Goal: Task Accomplishment & Management: Use online tool/utility

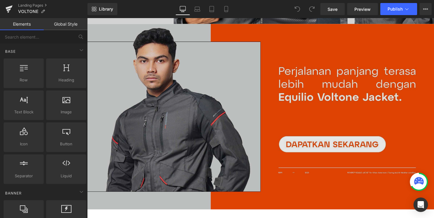
scroll to position [1306, 0]
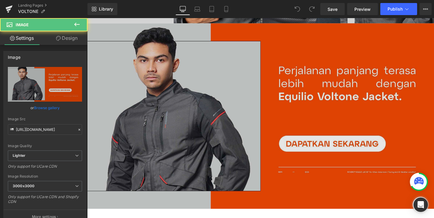
click at [305, 143] on img at bounding box center [269, 121] width 365 height 195
click at [321, 143] on img at bounding box center [269, 121] width 365 height 195
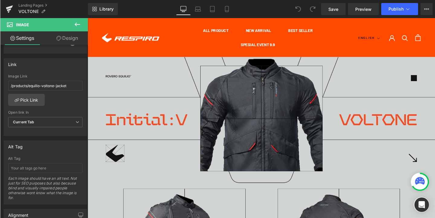
scroll to position [0, 0]
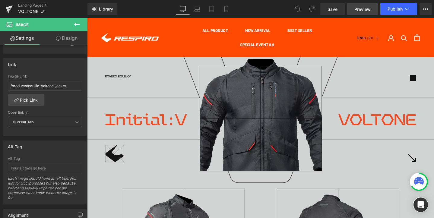
click at [361, 12] on span "Preview" at bounding box center [363, 9] width 16 height 6
click at [393, 10] on span "Publish" at bounding box center [395, 9] width 15 height 5
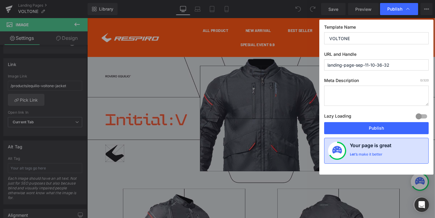
click at [361, 155] on div "Let’s make it better" at bounding box center [365, 156] width 33 height 8
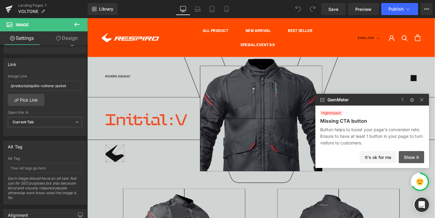
click at [406, 159] on button "Show it" at bounding box center [410, 157] width 25 height 12
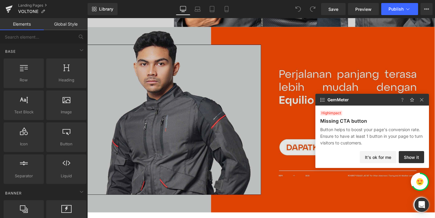
scroll to position [1317, 0]
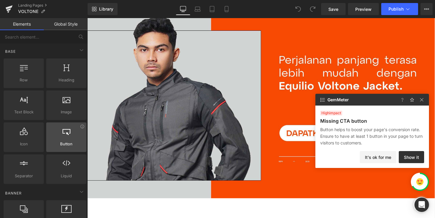
click at [75, 137] on div at bounding box center [66, 134] width 37 height 14
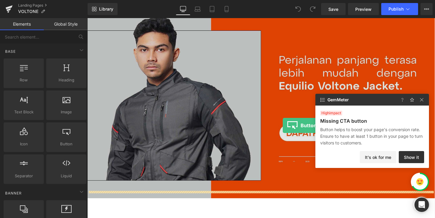
drag, startPoint x: 153, startPoint y: 156, endPoint x: 297, endPoint y: 131, distance: 146.0
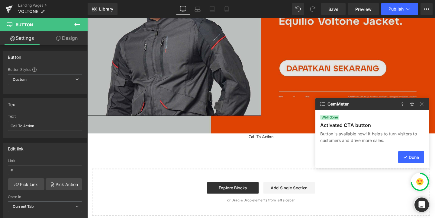
scroll to position [1388, 0]
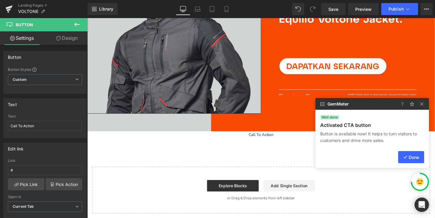
click at [276, 137] on div "Call To Action Button" at bounding box center [269, 140] width 365 height 7
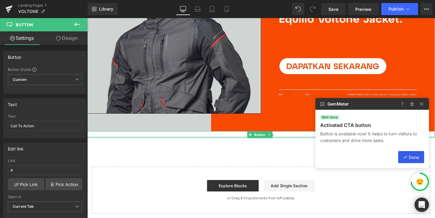
click at [407, 157] on button "Done" at bounding box center [411, 157] width 26 height 12
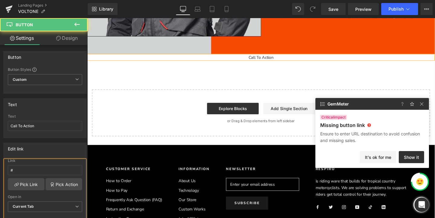
scroll to position [99, 0]
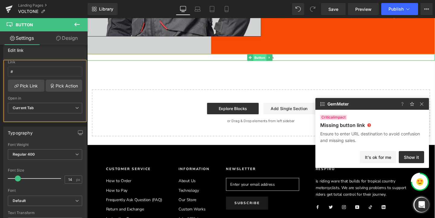
click at [274, 56] on span "Button" at bounding box center [269, 59] width 14 height 7
click at [259, 58] on icon at bounding box center [258, 59] width 3 height 3
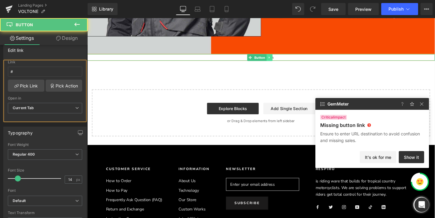
click at [280, 58] on icon at bounding box center [278, 60] width 3 height 4
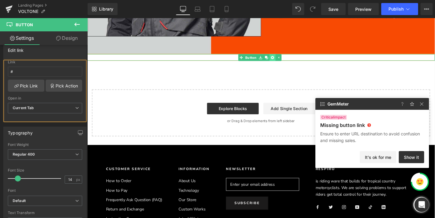
click at [281, 58] on icon at bounding box center [281, 59] width 3 height 3
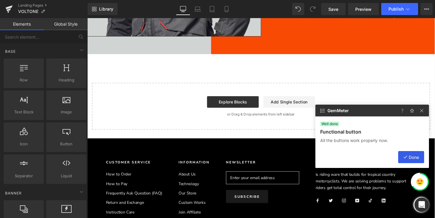
click at [415, 160] on button "Done" at bounding box center [411, 157] width 26 height 12
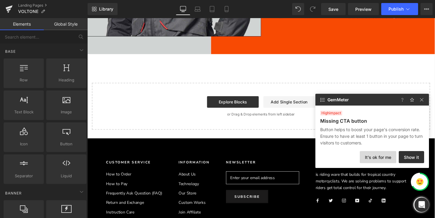
click at [390, 161] on button "It's ok for me" at bounding box center [377, 157] width 37 height 12
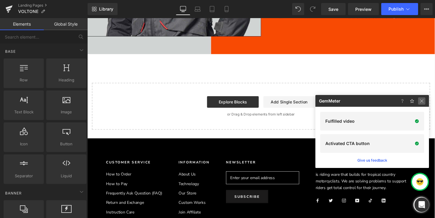
click at [421, 103] on img at bounding box center [421, 100] width 7 height 7
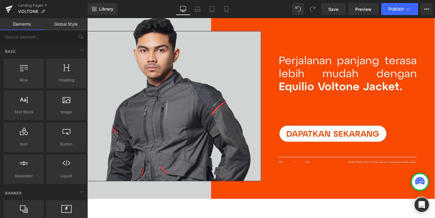
scroll to position [1322, 0]
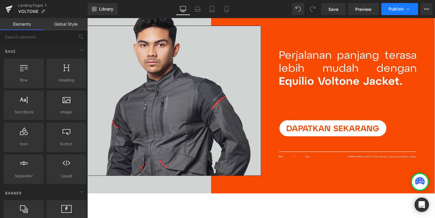
click at [397, 11] on span "Publish" at bounding box center [395, 9] width 15 height 5
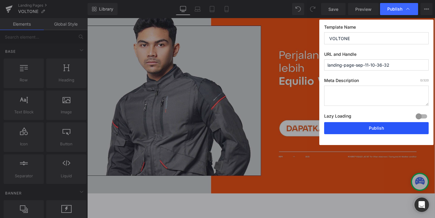
click at [387, 126] on button "Publish" at bounding box center [376, 128] width 104 height 12
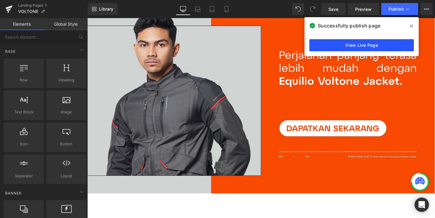
click at [364, 43] on link "View Live Page" at bounding box center [361, 45] width 104 height 12
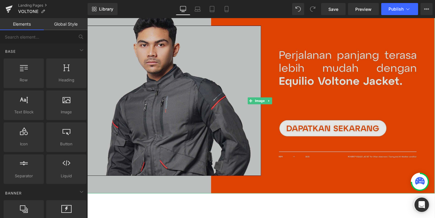
scroll to position [1303, 0]
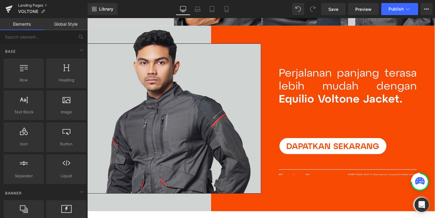
click at [46, 5] on link "Landing Pages" at bounding box center [52, 5] width 69 height 5
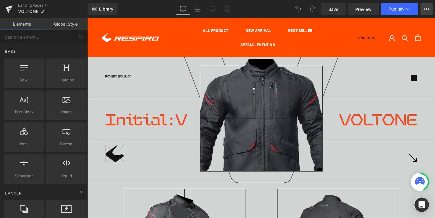
click at [428, 10] on icon at bounding box center [426, 9] width 5 height 5
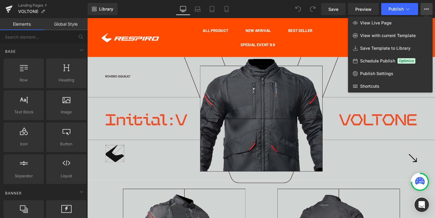
click at [65, 22] on link "Global Style" at bounding box center [66, 24] width 44 height 12
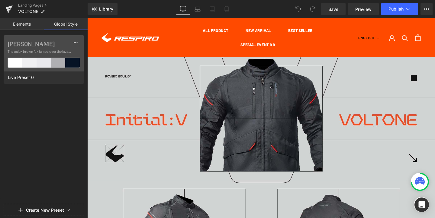
click at [30, 24] on link "Elements" at bounding box center [22, 24] width 44 height 12
